Goal: Information Seeking & Learning: Learn about a topic

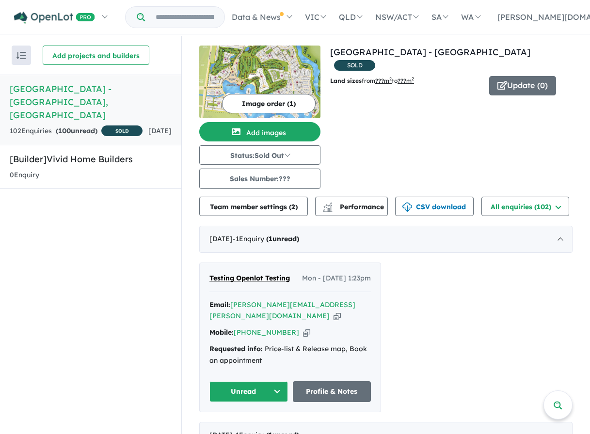
click at [418, 99] on div at bounding box center [448, 102] width 250 height 7
click at [491, 102] on div "View all projects in your account [GEOGRAPHIC_DATA] - Point Cook SOLD Land size…" at bounding box center [451, 117] width 242 height 143
drag, startPoint x: 425, startPoint y: 66, endPoint x: 329, endPoint y: 69, distance: 96.4
click at [330, 76] on p "Land sizes from ??? m 2 to ???m 2" at bounding box center [406, 81] width 152 height 10
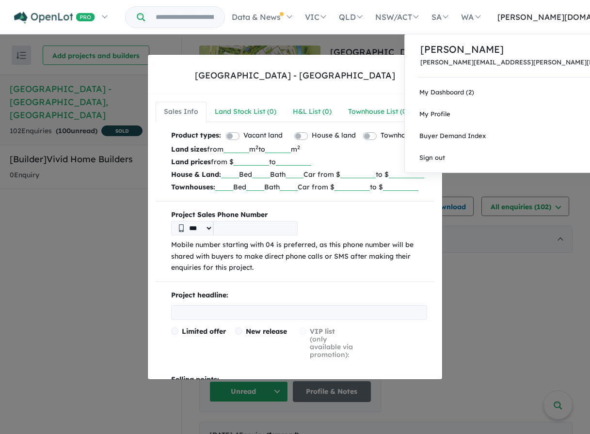
copy p "Land sizes from ??? m 2 to ???m 2"
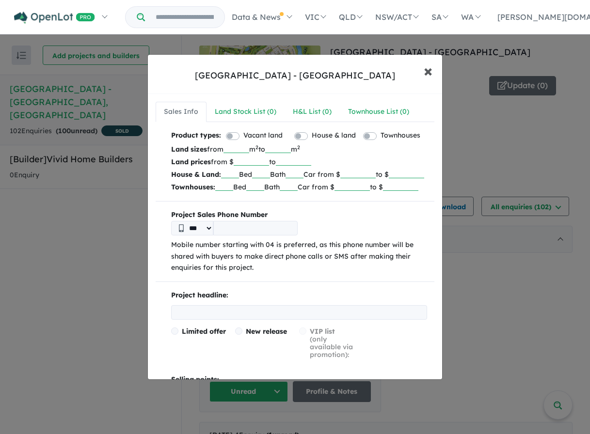
click at [426, 68] on span "×" at bounding box center [427, 70] width 9 height 21
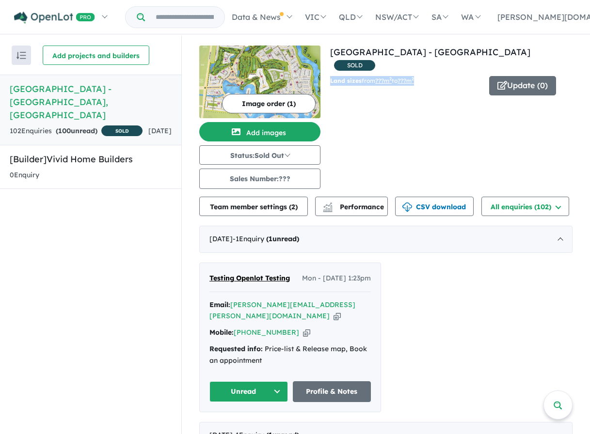
click at [336, 60] on div "View all projects in your account [GEOGRAPHIC_DATA] - Point Cook SOLD Land size…" at bounding box center [451, 117] width 242 height 143
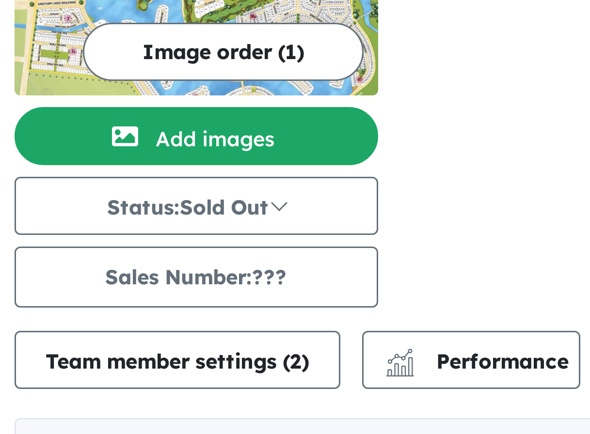
drag, startPoint x: 381, startPoint y: 131, endPoint x: 377, endPoint y: 126, distance: 6.2
click at [373, 130] on div "View all projects in your account [GEOGRAPHIC_DATA] - Point Cook SOLD Land size…" at bounding box center [451, 117] width 242 height 143
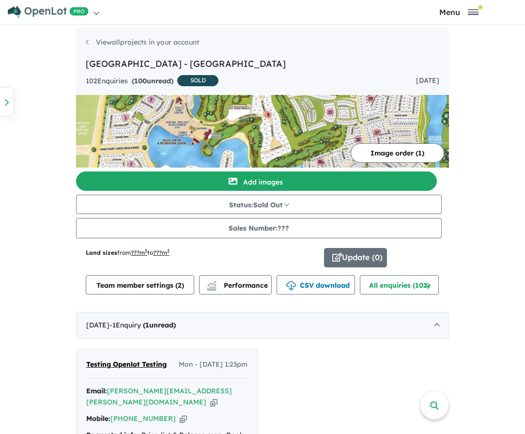
click at [525, 21] on div "Homepage My Dashboard (2) Buyer Demand Index Suburb/Council Report Sales Traini…" at bounding box center [262, 12] width 525 height 24
